Goal: Information Seeking & Learning: Learn about a topic

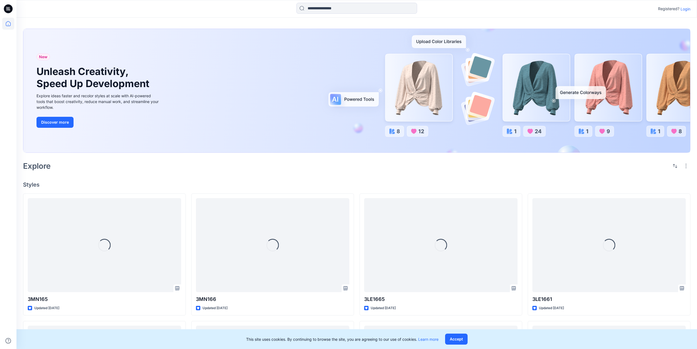
click at [683, 8] on p "Login" at bounding box center [686, 9] width 10 height 6
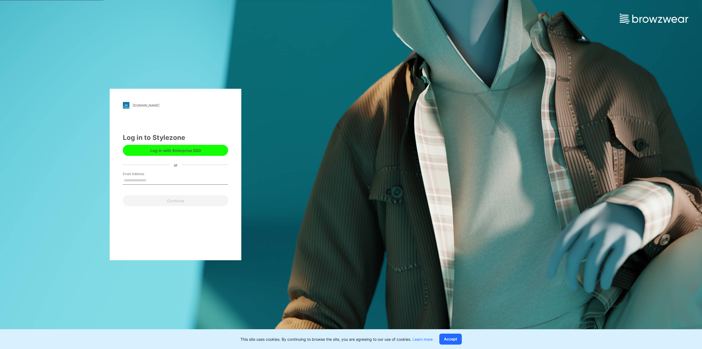
click at [141, 179] on input "Email Address" at bounding box center [175, 180] width 105 height 8
type input "**********"
click at [177, 200] on button "Continue" at bounding box center [175, 200] width 105 height 11
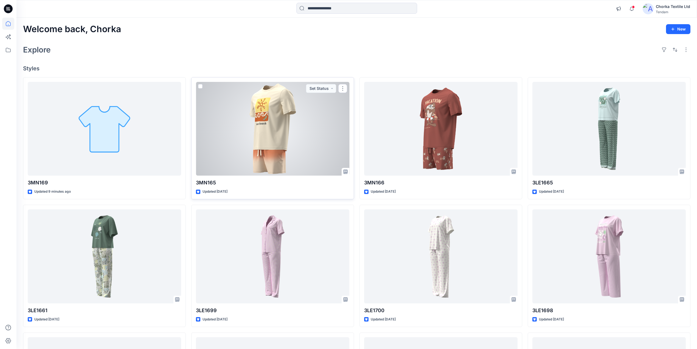
click at [283, 126] on div at bounding box center [272, 129] width 153 height 94
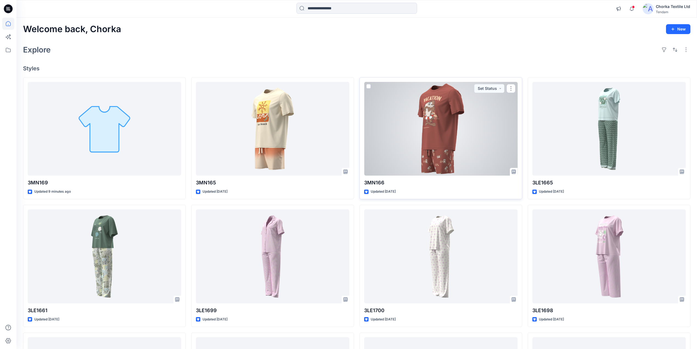
click at [435, 122] on div at bounding box center [440, 129] width 153 height 94
click at [446, 129] on div at bounding box center [440, 129] width 153 height 94
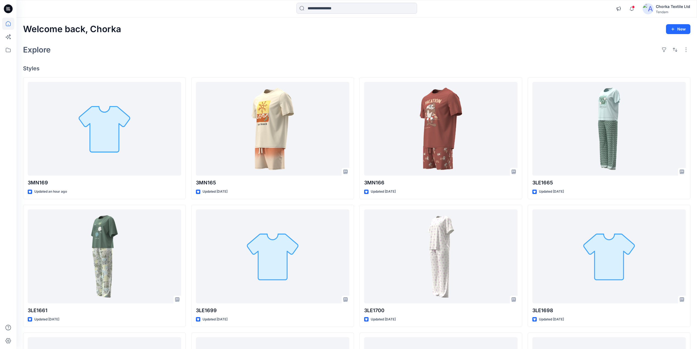
click at [456, 41] on div "Welcome back, Chorka New Explore Styles 3MN169 Updated an hour ago 3LE1661 Upda…" at bounding box center [356, 249] width 681 height 463
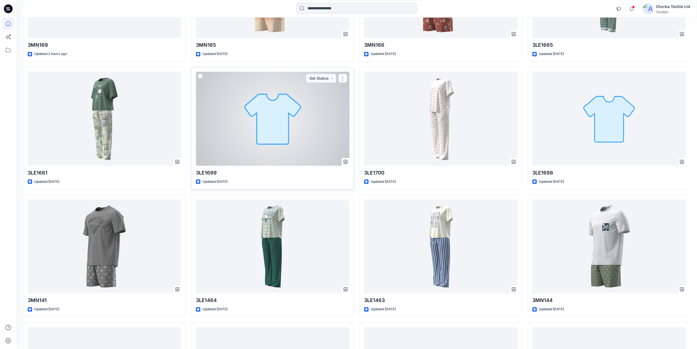
scroll to position [73, 0]
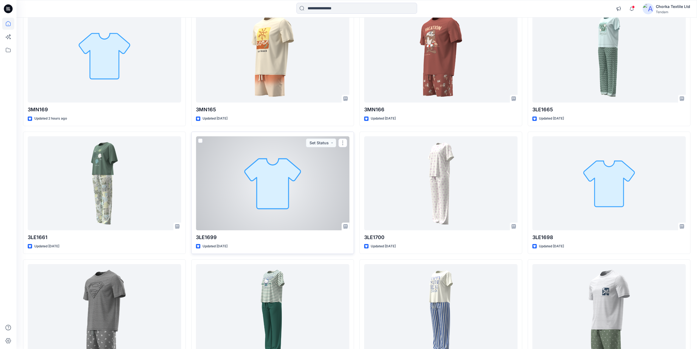
click at [283, 182] on div at bounding box center [272, 183] width 153 height 94
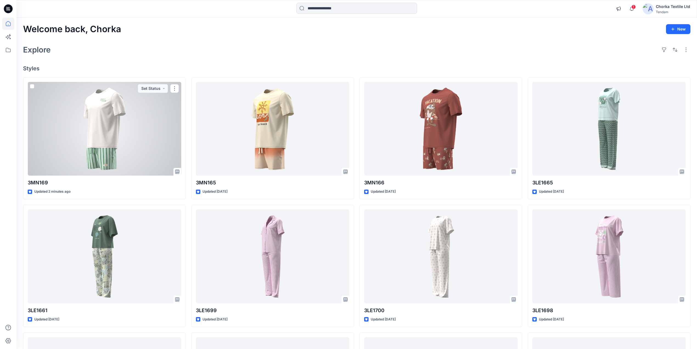
click at [142, 122] on div at bounding box center [104, 129] width 153 height 94
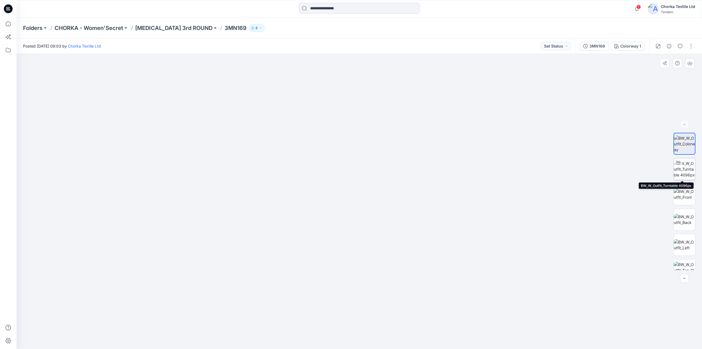
click at [683, 167] on img at bounding box center [684, 168] width 21 height 17
click at [684, 220] on img at bounding box center [684, 219] width 21 height 12
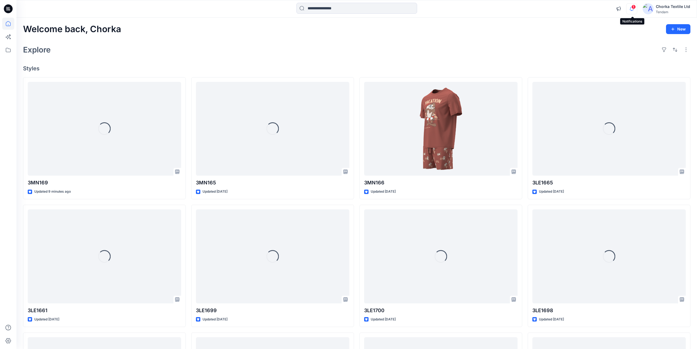
click at [632, 6] on icon "button" at bounding box center [631, 8] width 10 height 11
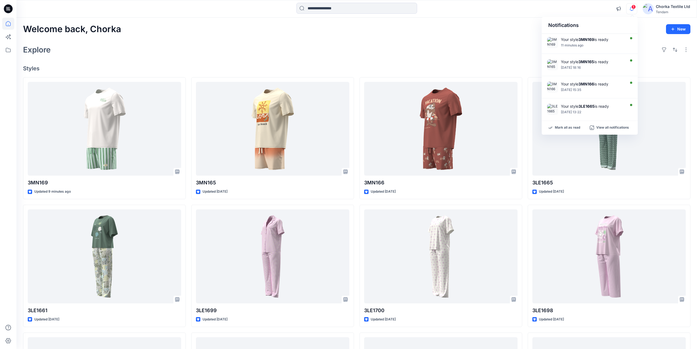
click at [456, 45] on div "Explore" at bounding box center [356, 49] width 667 height 13
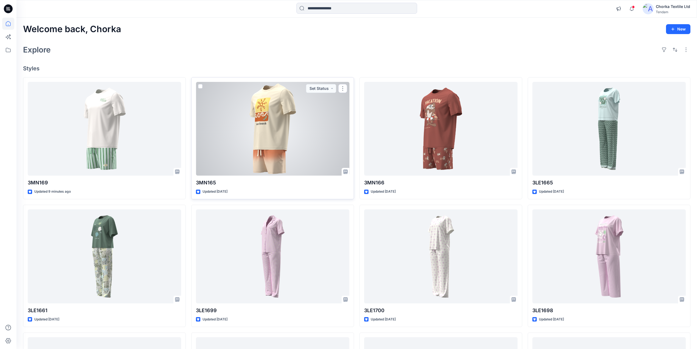
click at [273, 137] on div at bounding box center [272, 129] width 153 height 94
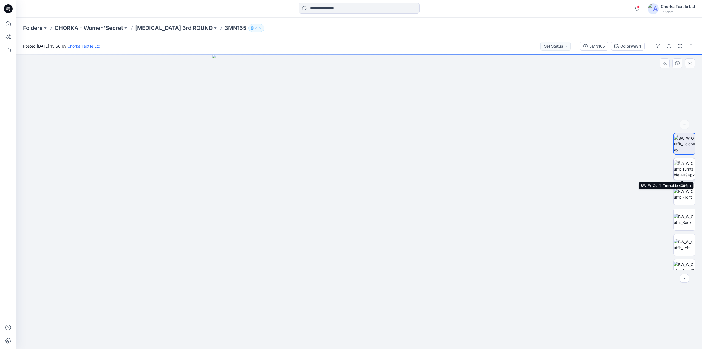
click at [685, 168] on img at bounding box center [684, 168] width 21 height 17
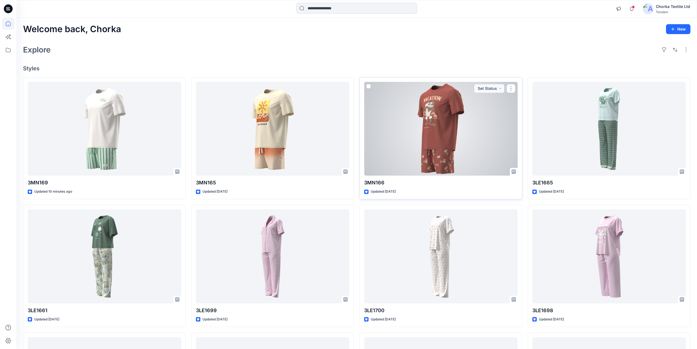
click at [448, 132] on div at bounding box center [440, 129] width 153 height 94
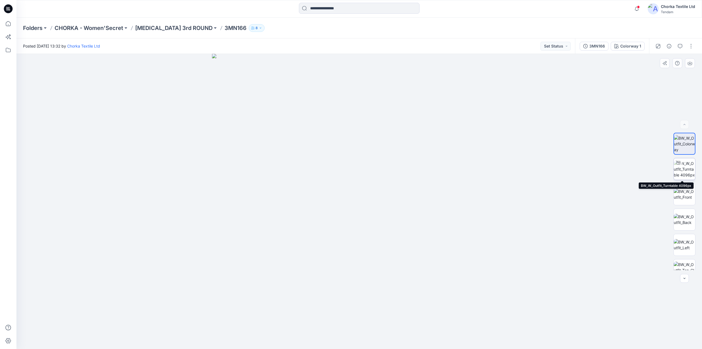
click at [683, 168] on img at bounding box center [684, 168] width 21 height 17
